Goal: Find specific page/section: Find specific page/section

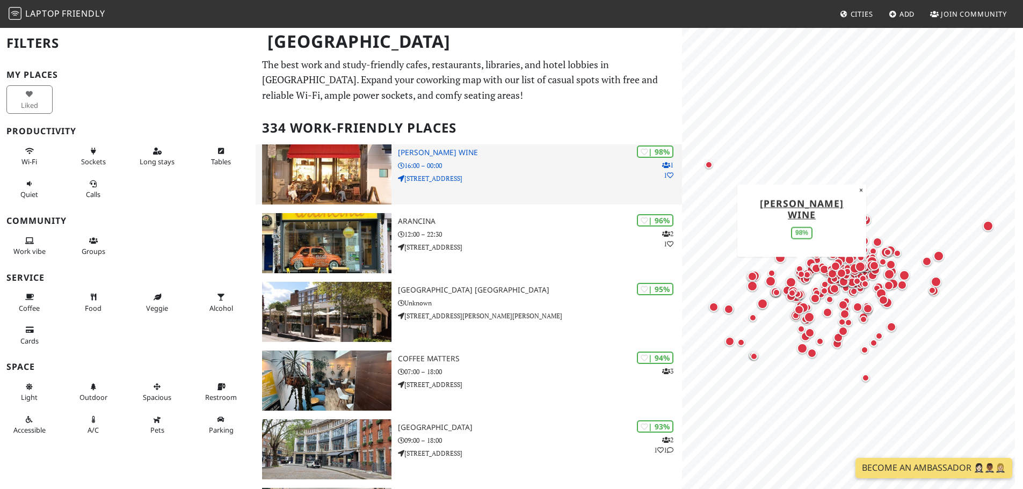
click at [508, 171] on div "| 98% 1 1 Franklin's Wine 16:00 – 00:00 [STREET_ADDRESS]" at bounding box center [540, 174] width 284 height 60
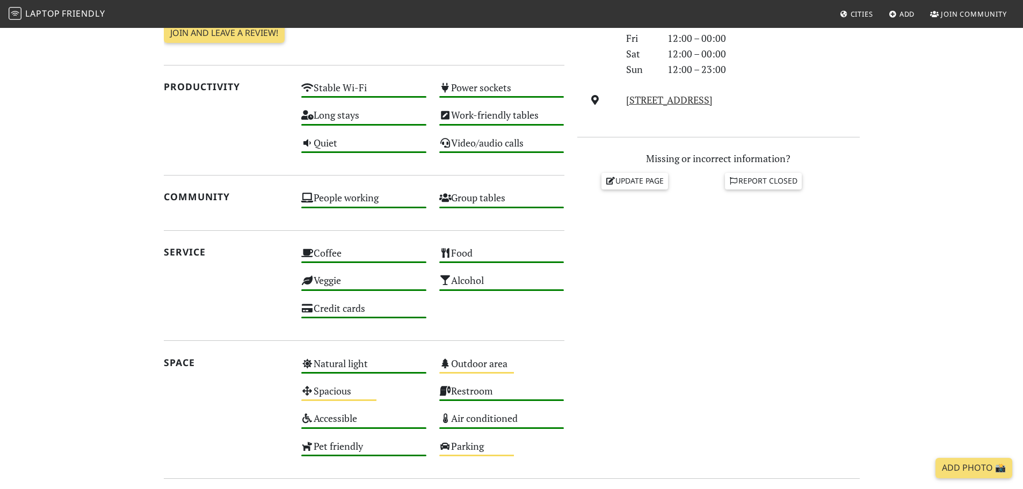
scroll to position [376, 0]
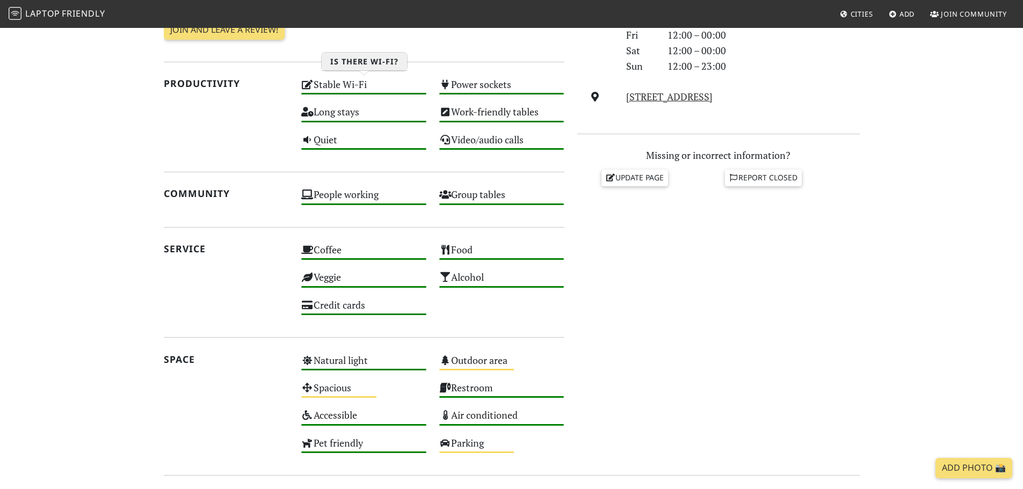
click at [351, 81] on div "Stable Wi-Fi High" at bounding box center [364, 89] width 138 height 27
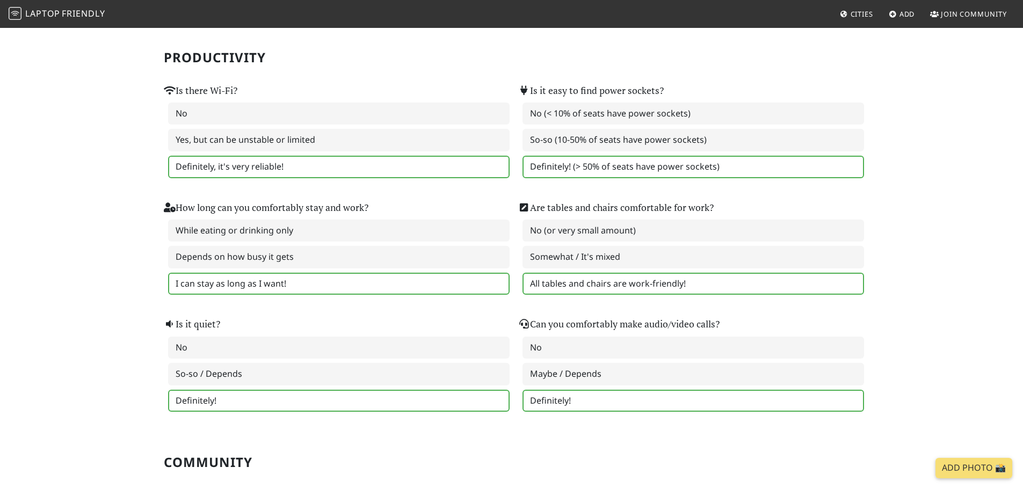
scroll to position [107, 0]
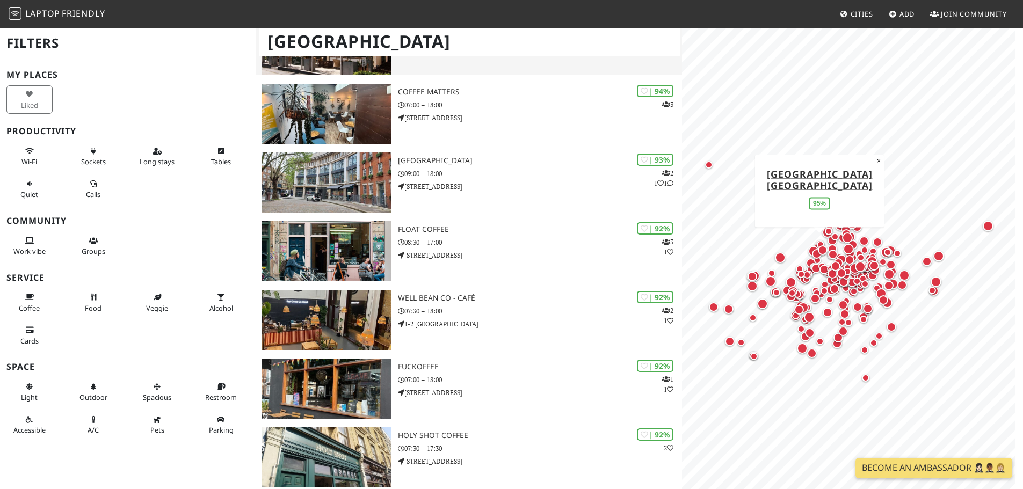
scroll to position [269, 0]
